Goal: Task Accomplishment & Management: Use online tool/utility

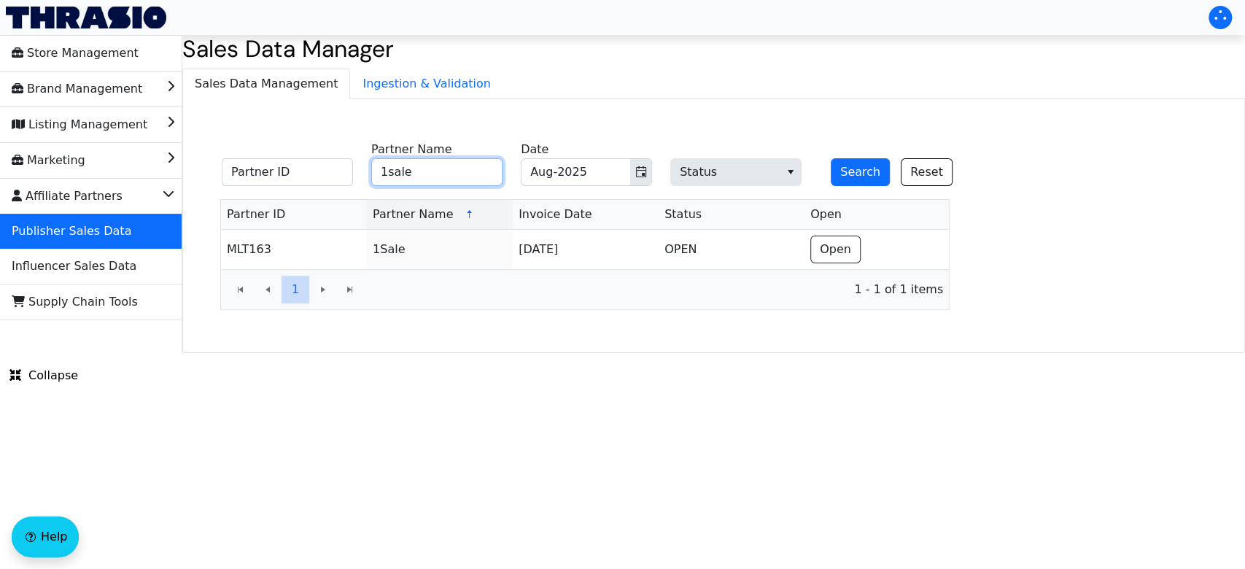
click at [451, 172] on input "1sale" at bounding box center [436, 172] width 131 height 28
type input "1"
type input "NBCU"
click at [835, 174] on button "Search" at bounding box center [860, 172] width 59 height 28
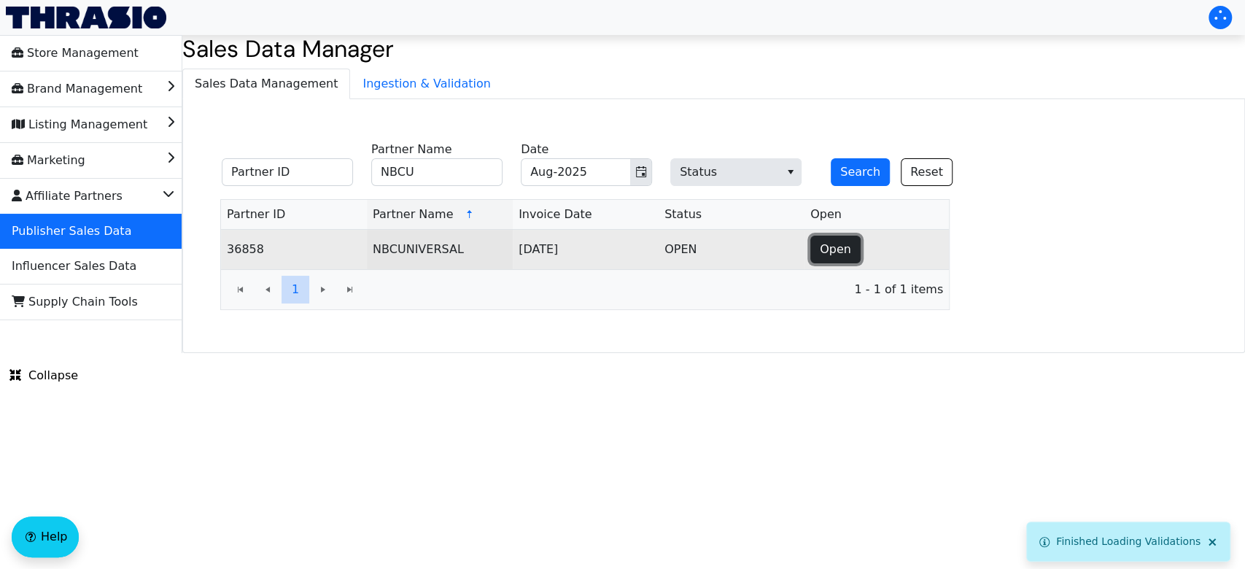
click at [814, 252] on button "Open" at bounding box center [835, 250] width 50 height 28
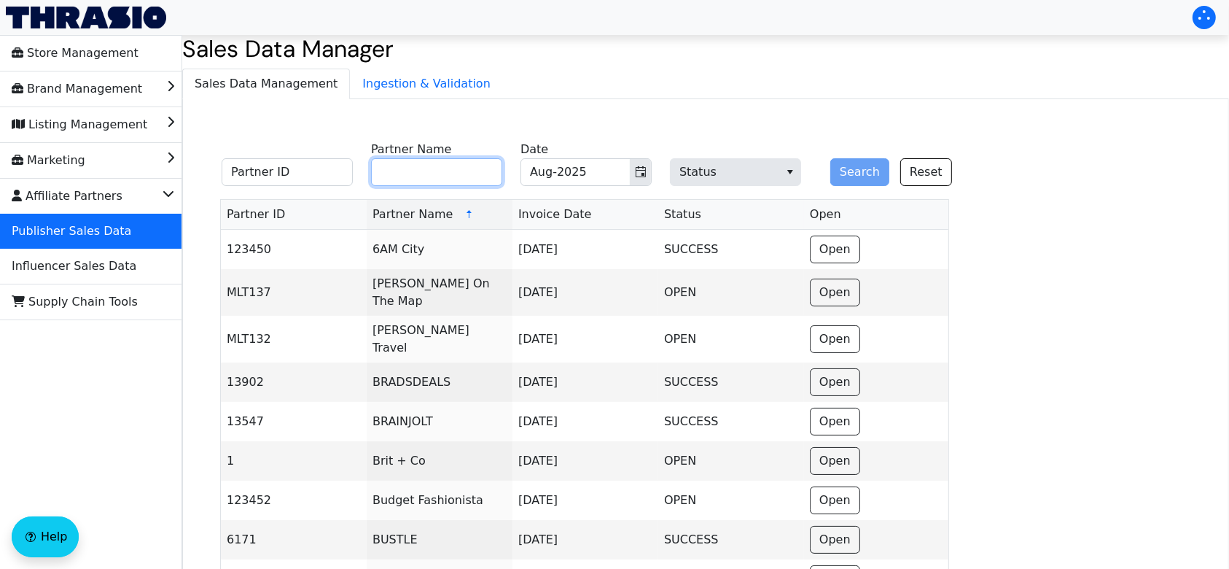
click at [430, 176] on input "Partner Name" at bounding box center [436, 172] width 131 height 28
type input "nbcu"
click at [831, 158] on button "Search" at bounding box center [860, 172] width 59 height 28
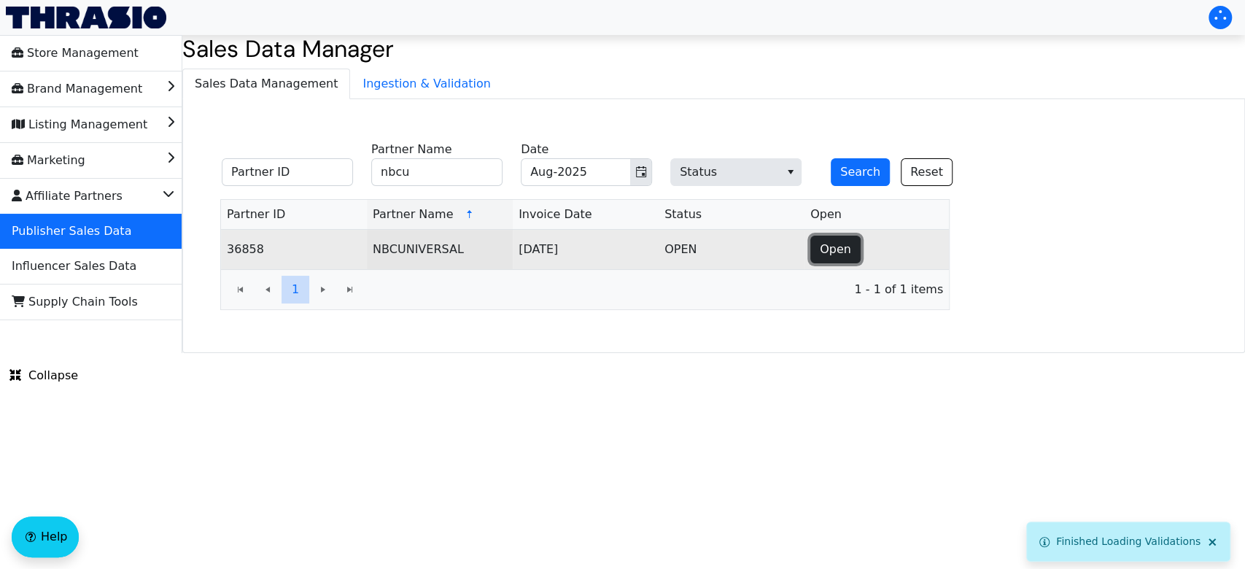
click at [844, 251] on span "Open" at bounding box center [835, 250] width 31 height 18
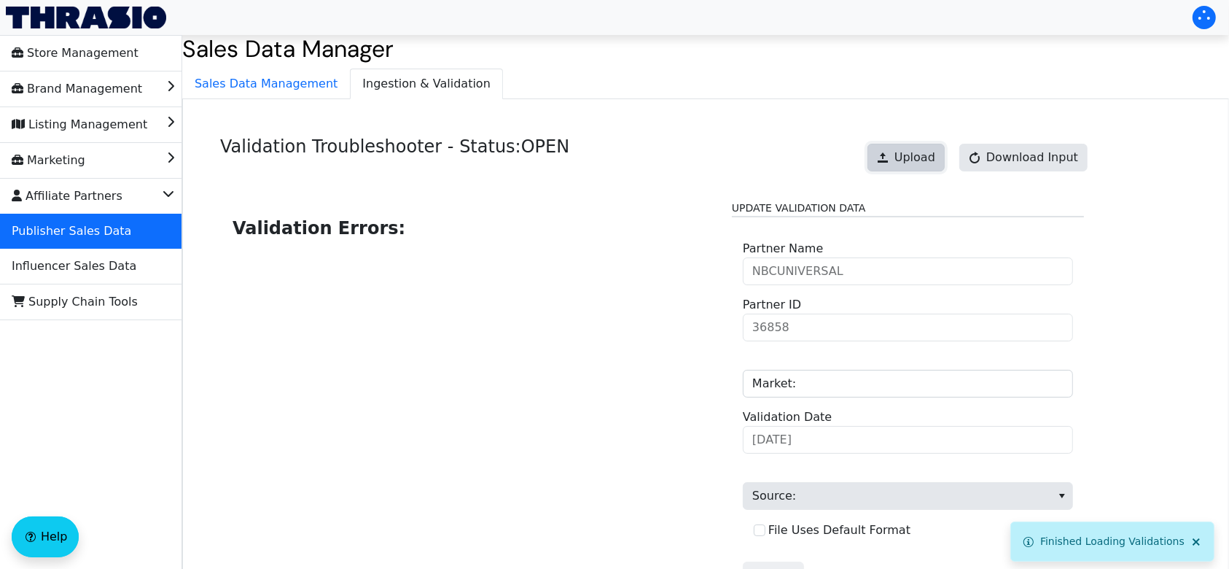
click at [910, 166] on span "Upload" at bounding box center [915, 158] width 41 height 18
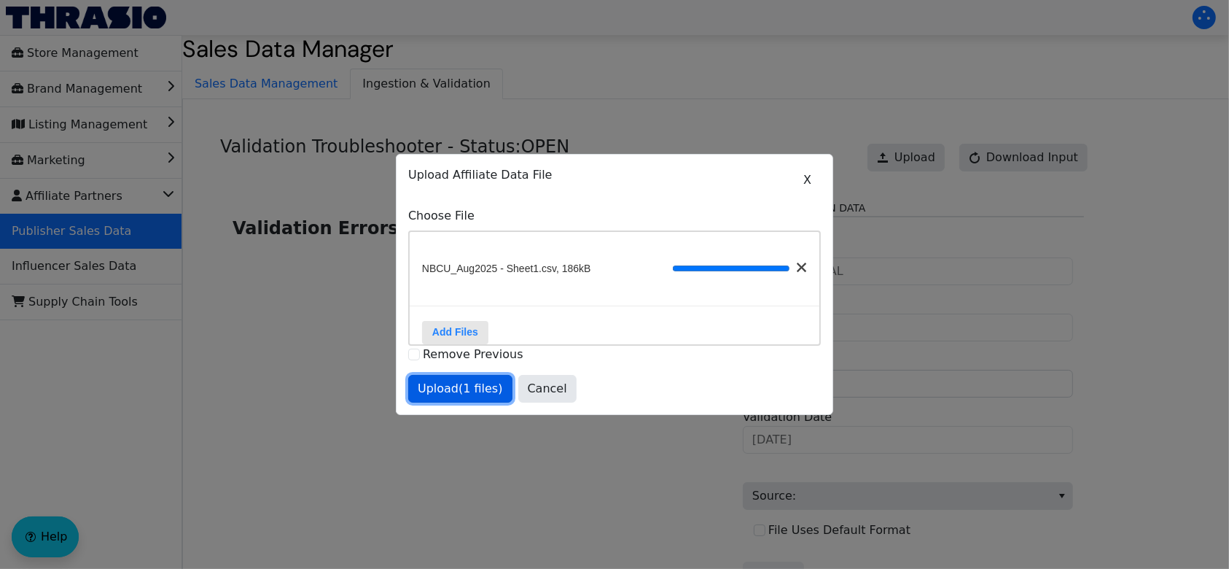
click at [446, 394] on span "Upload (1 files)" at bounding box center [460, 389] width 85 height 18
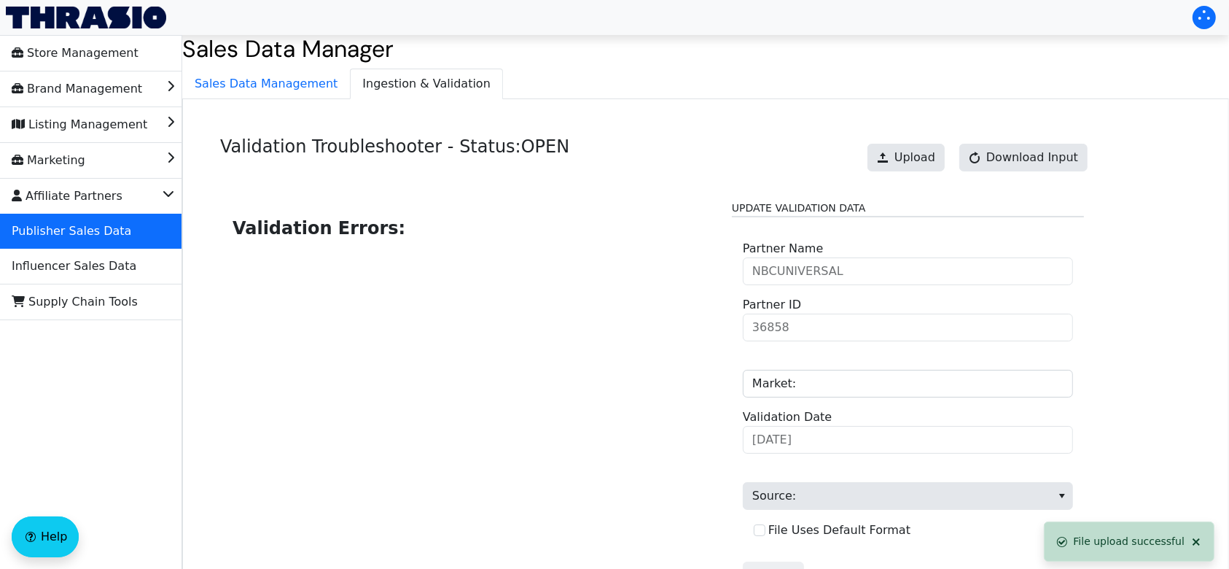
scroll to position [147, 0]
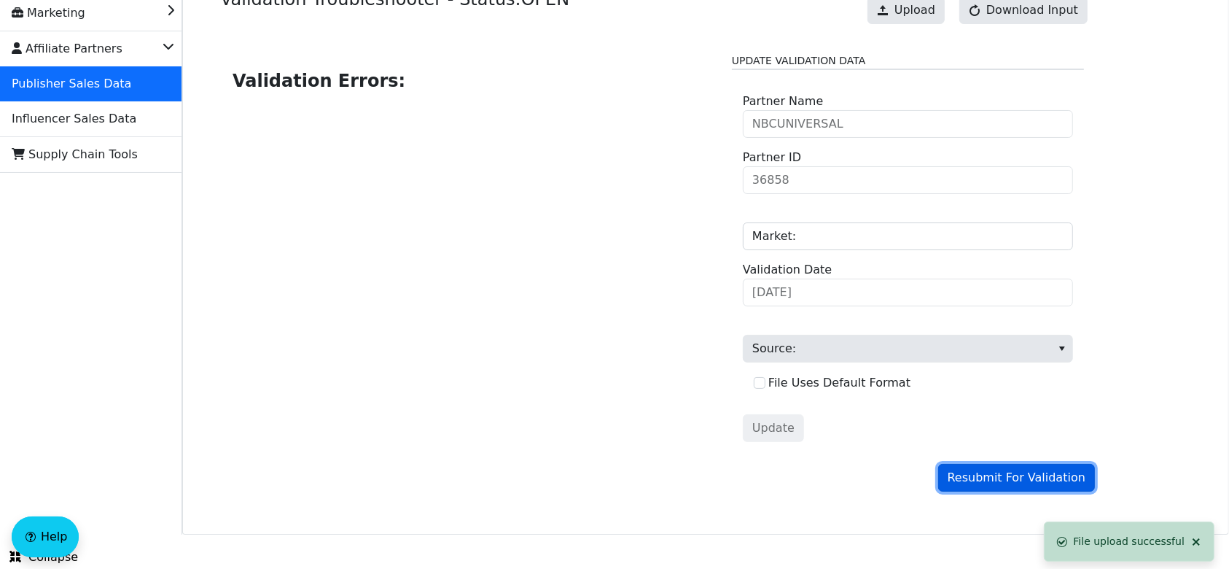
click at [1001, 478] on span "Resubmit For Validation" at bounding box center [1017, 478] width 138 height 18
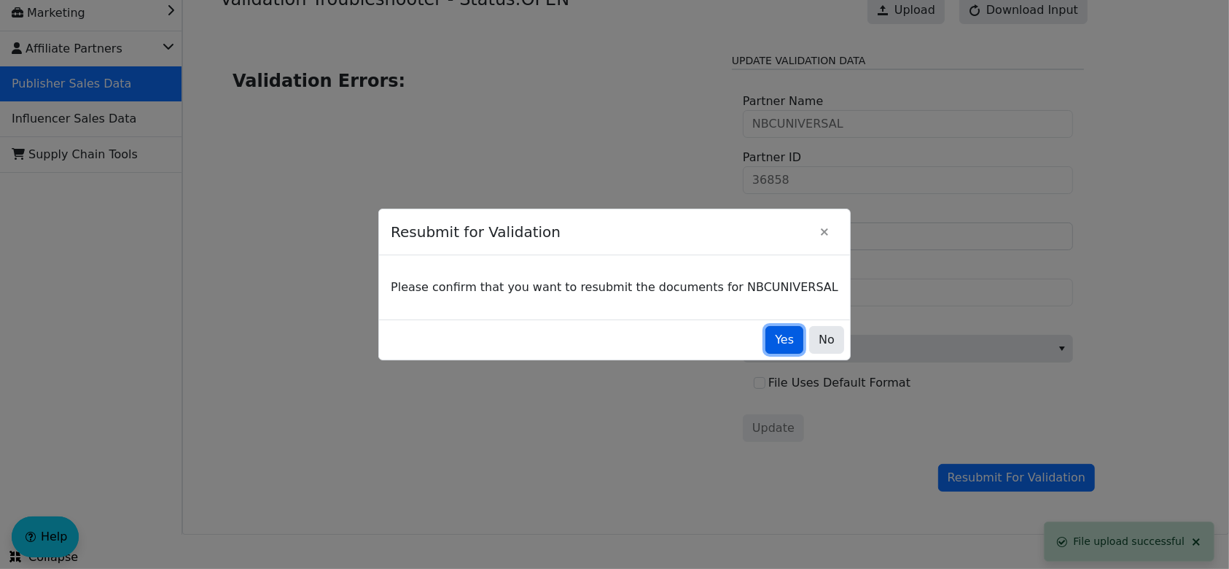
click at [775, 341] on span "Yes" at bounding box center [784, 340] width 19 height 18
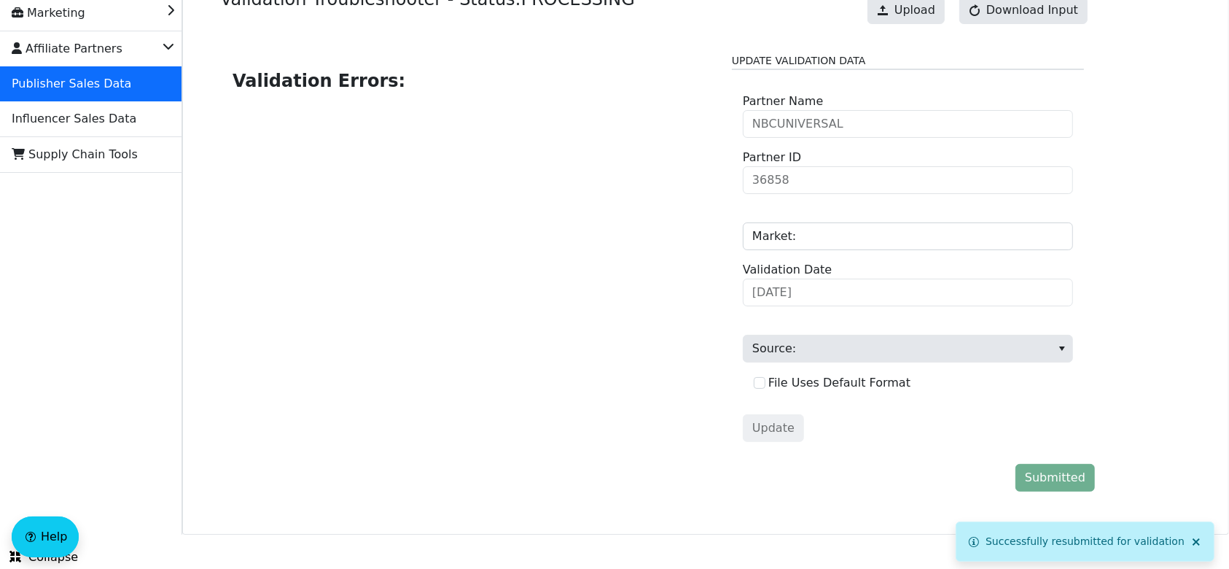
scroll to position [0, 0]
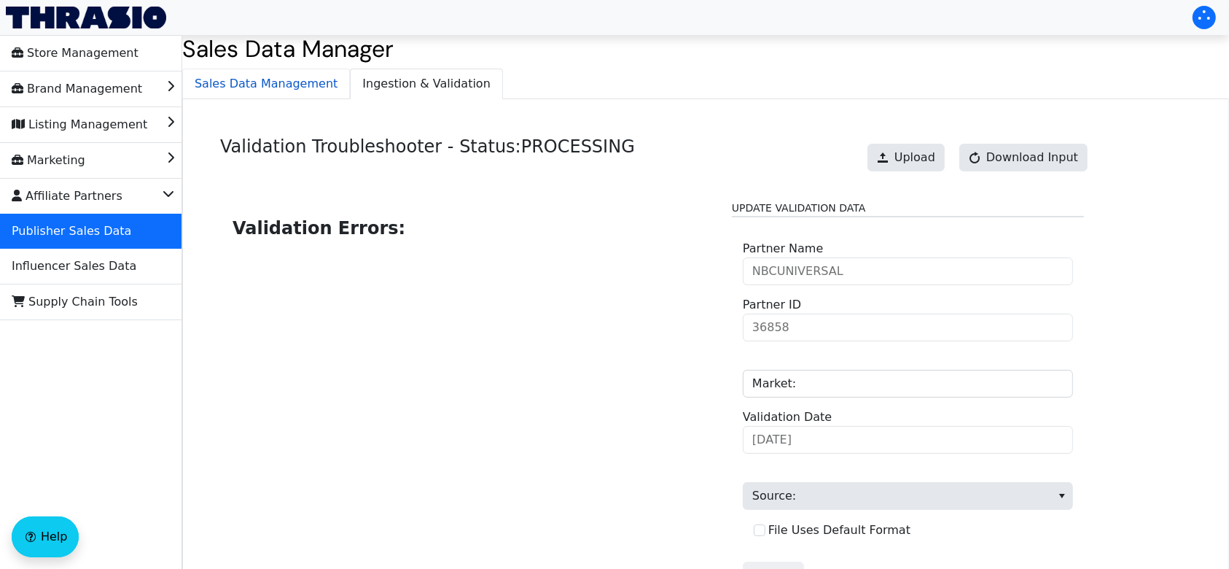
click at [280, 77] on span "Sales Data Management" at bounding box center [266, 83] width 166 height 29
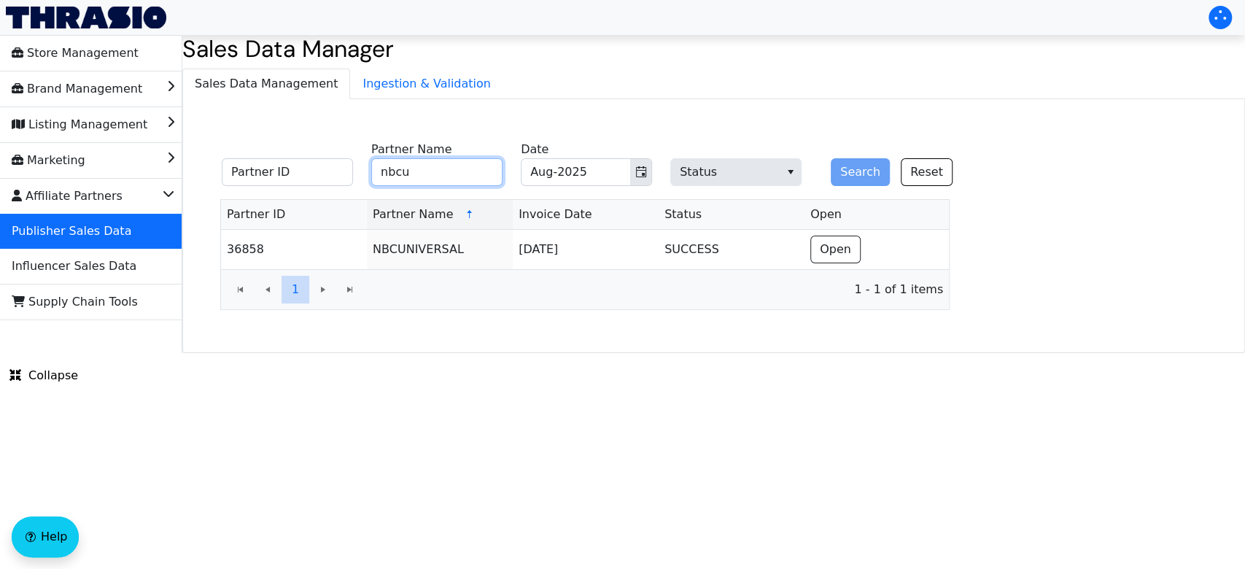
click at [464, 174] on input "nbcu" at bounding box center [436, 172] width 131 height 28
type input "n"
type input "websele"
click at [842, 173] on button "Search" at bounding box center [860, 172] width 59 height 28
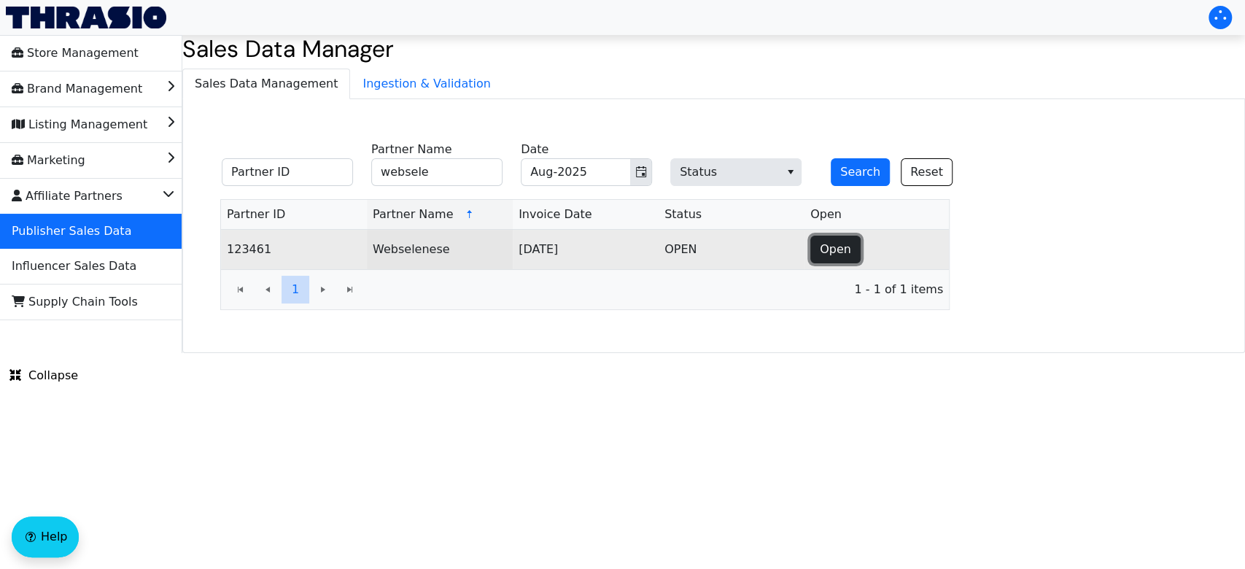
click at [846, 254] on span "Open" at bounding box center [835, 250] width 31 height 18
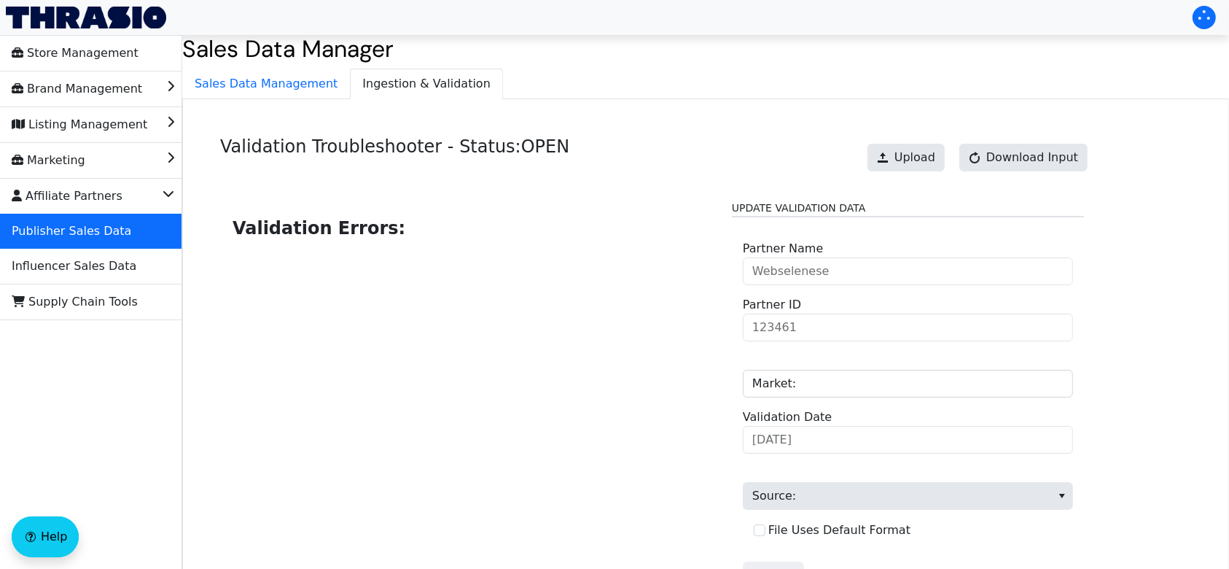
scroll to position [135, 0]
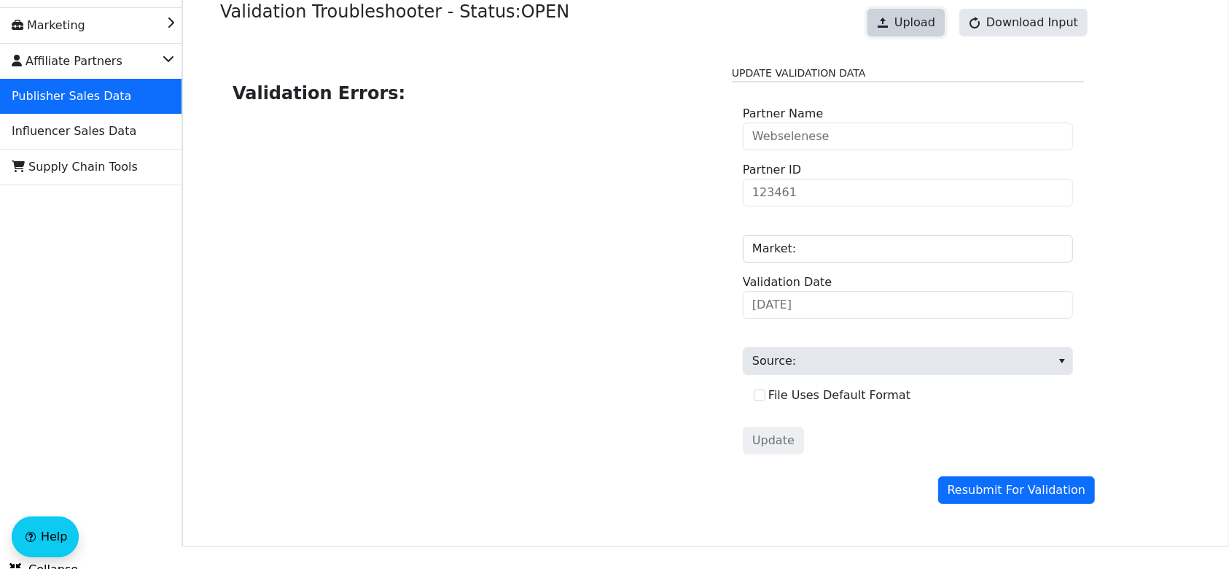
click at [930, 20] on span "Upload" at bounding box center [915, 23] width 41 height 18
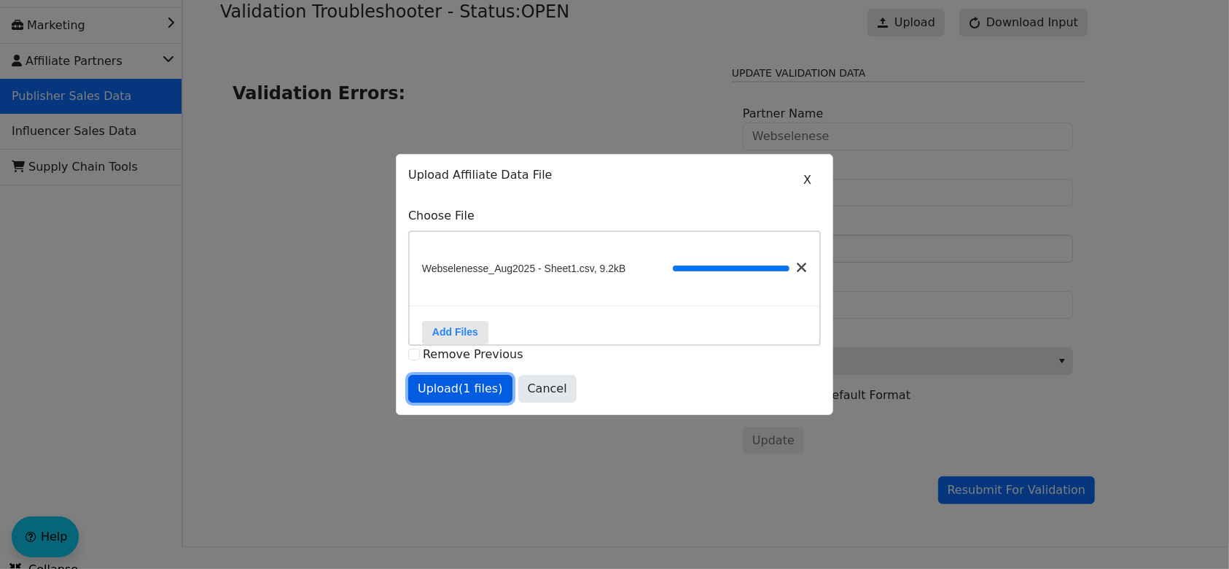
click at [438, 394] on span "Upload (1 files)" at bounding box center [460, 389] width 85 height 18
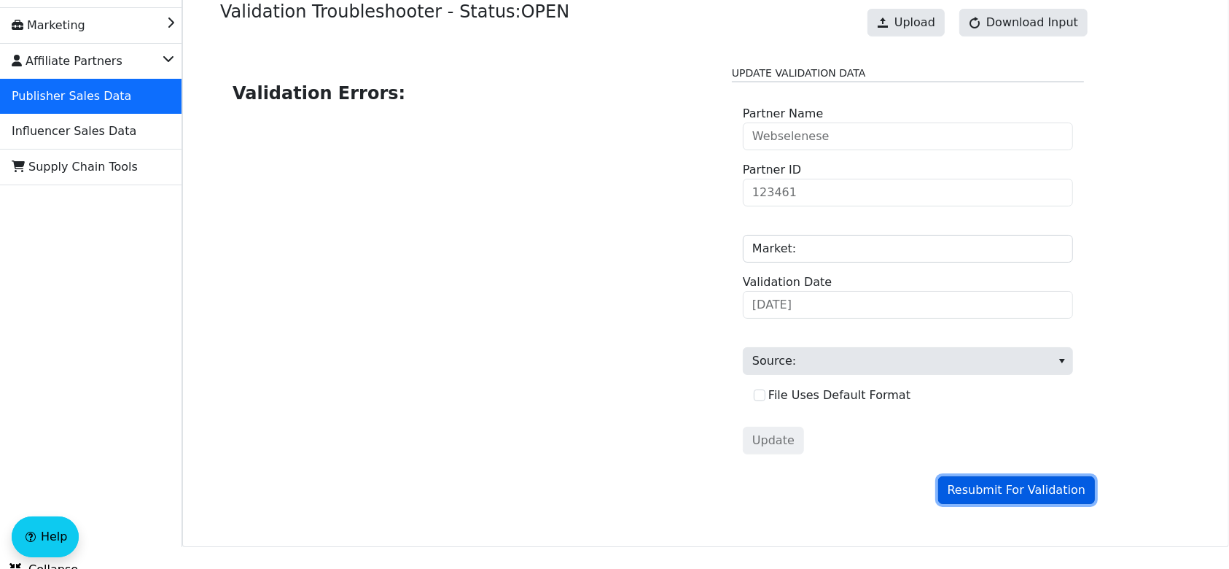
click at [992, 488] on span "Resubmit For Validation" at bounding box center [1017, 490] width 138 height 18
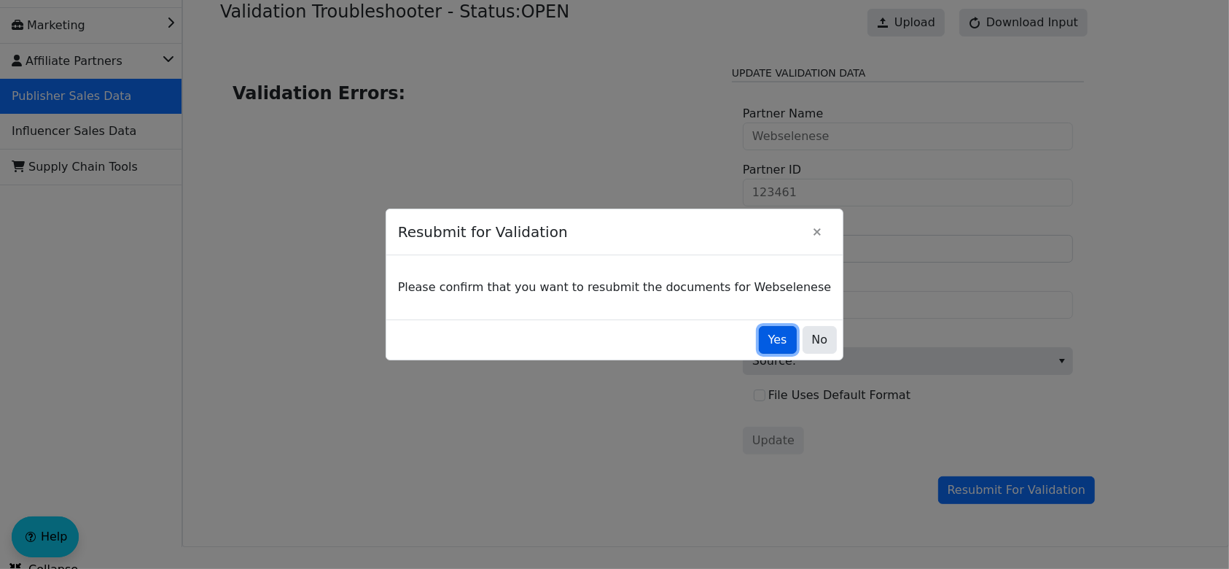
click at [769, 343] on span "Yes" at bounding box center [778, 340] width 19 height 18
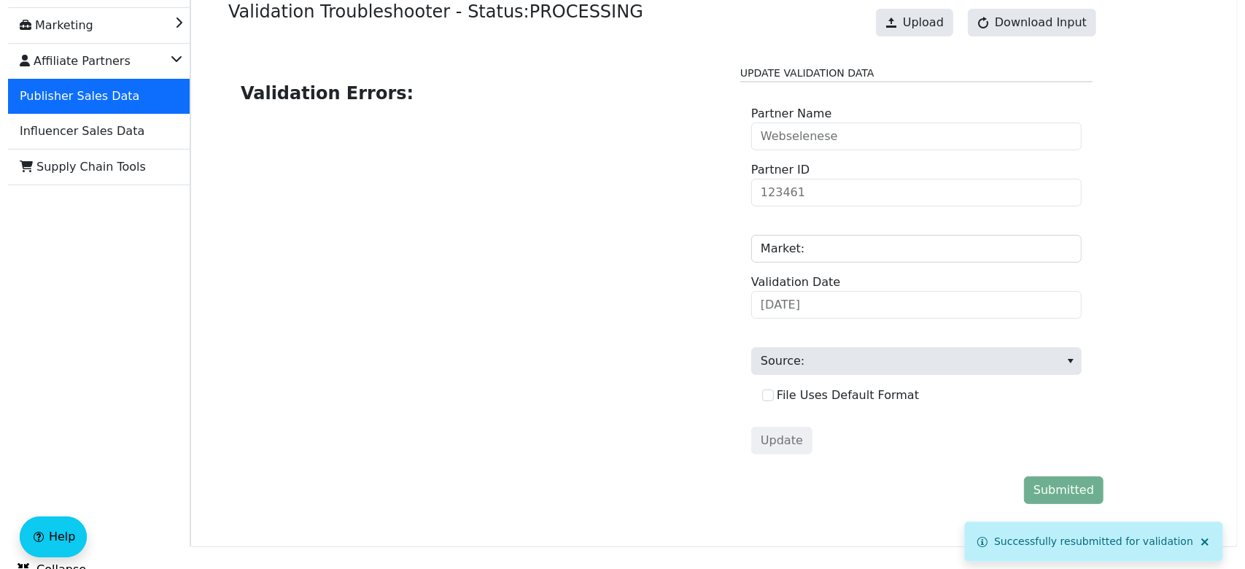
scroll to position [0, 0]
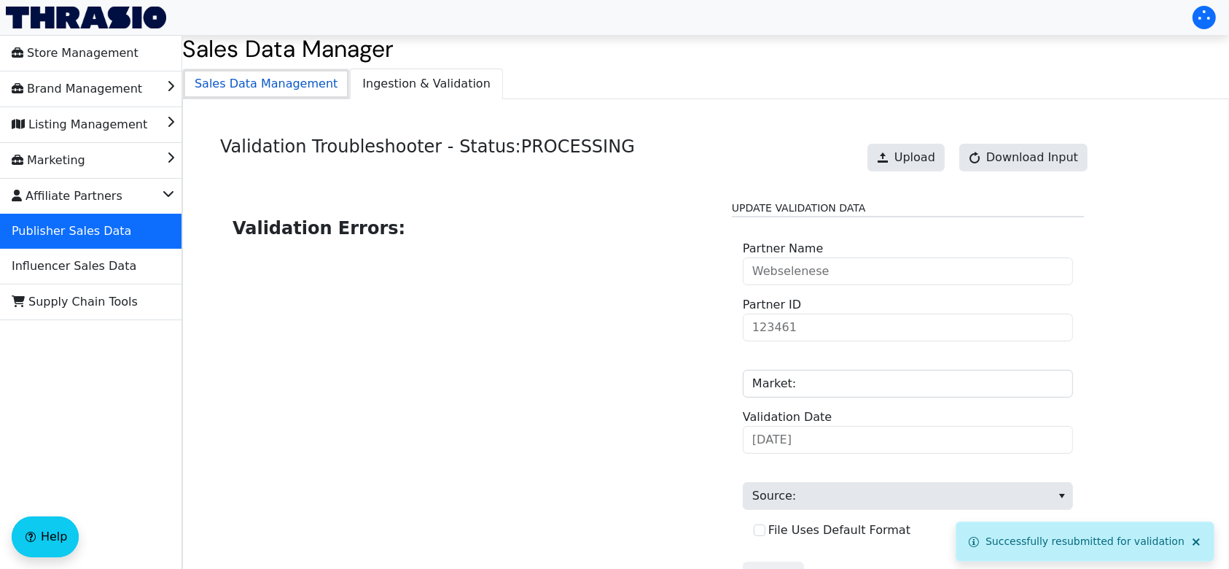
click at [275, 82] on span "Sales Data Management" at bounding box center [266, 83] width 166 height 29
